Goal: Information Seeking & Learning: Learn about a topic

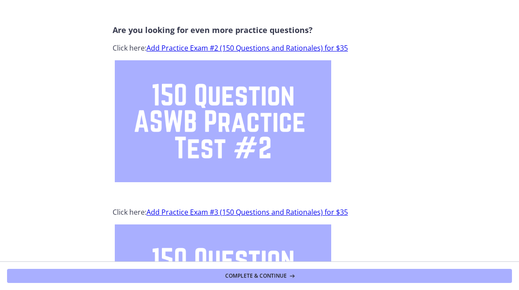
click at [207, 270] on button "Complete & continue" at bounding box center [259, 276] width 505 height 14
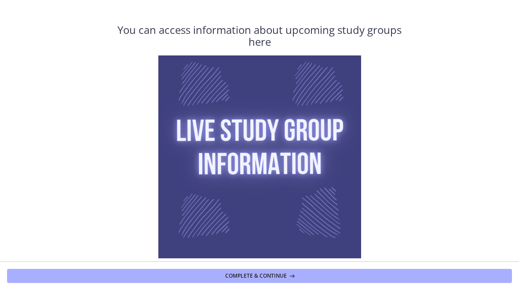
click at [209, 270] on button "Complete & continue" at bounding box center [259, 276] width 505 height 14
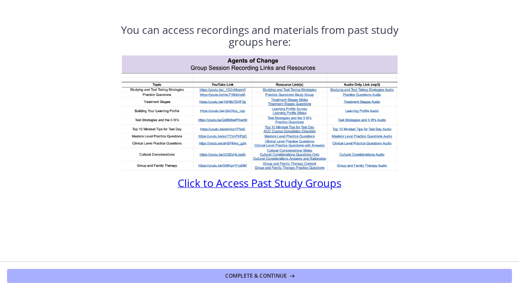
click at [225, 182] on span "Click to Access Past Study Groups" at bounding box center [260, 182] width 164 height 15
click at [114, 276] on button "Complete & continue" at bounding box center [259, 276] width 505 height 14
